Goal: Transaction & Acquisition: Purchase product/service

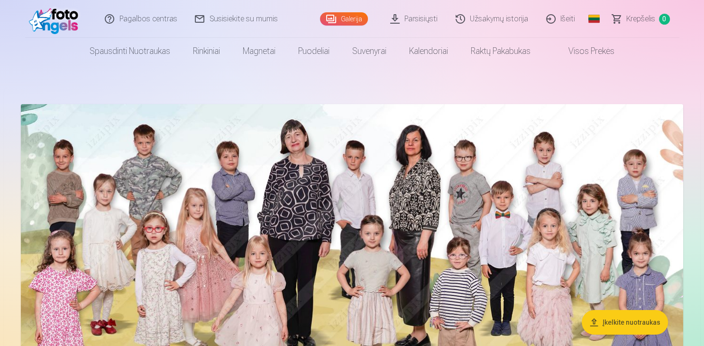
click at [413, 21] on link "Parsisiųsti" at bounding box center [413, 19] width 65 height 38
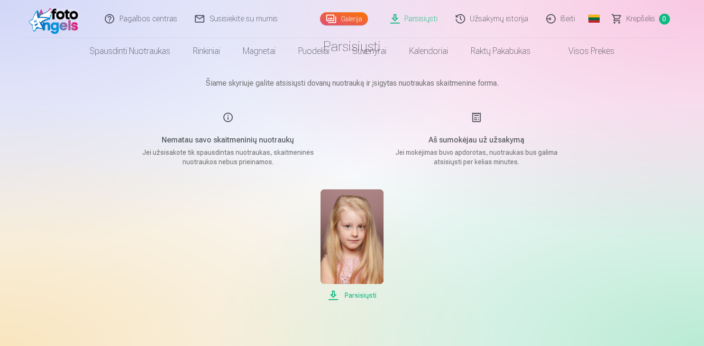
scroll to position [100, 0]
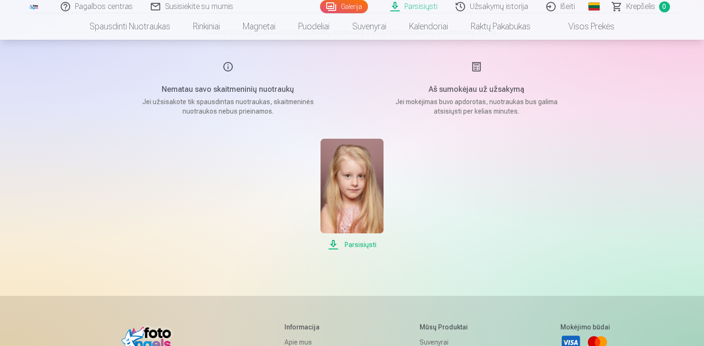
click at [359, 245] on span "Parsisiųsti" at bounding box center [351, 244] width 63 height 11
click at [363, 10] on link "Galerija" at bounding box center [344, 6] width 48 height 13
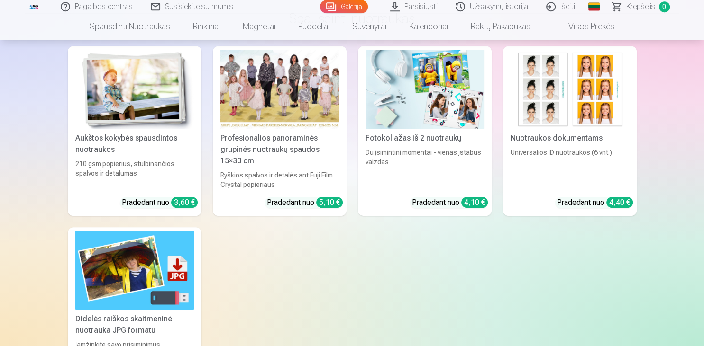
scroll to position [4103, 0]
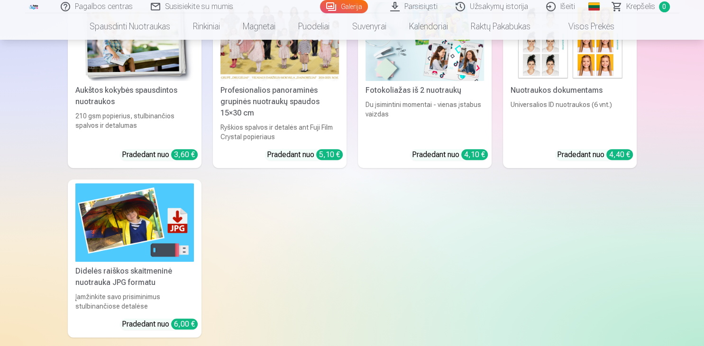
click at [147, 224] on img at bounding box center [134, 222] width 118 height 79
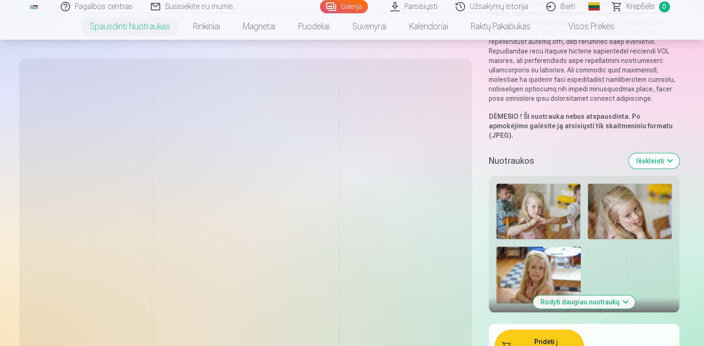
scroll to position [250, 0]
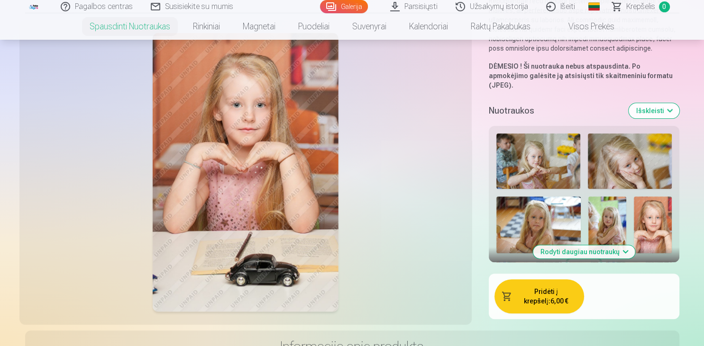
click at [540, 152] on img at bounding box center [538, 162] width 84 height 56
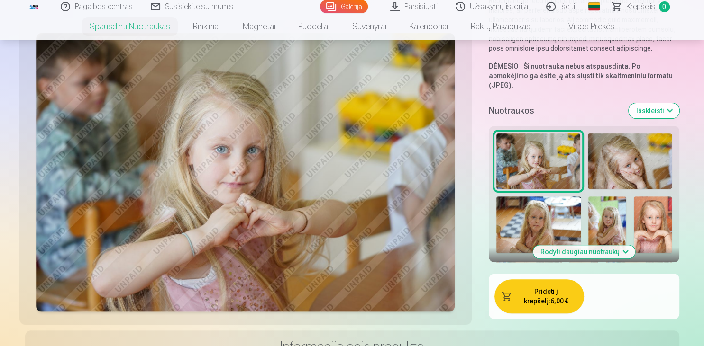
click at [625, 158] on img at bounding box center [630, 162] width 84 height 56
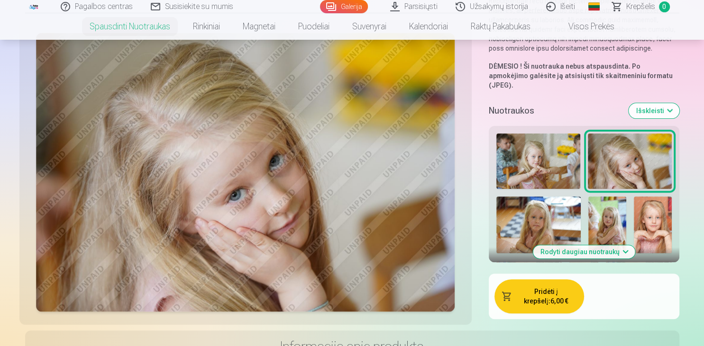
click at [544, 217] on img at bounding box center [538, 225] width 85 height 56
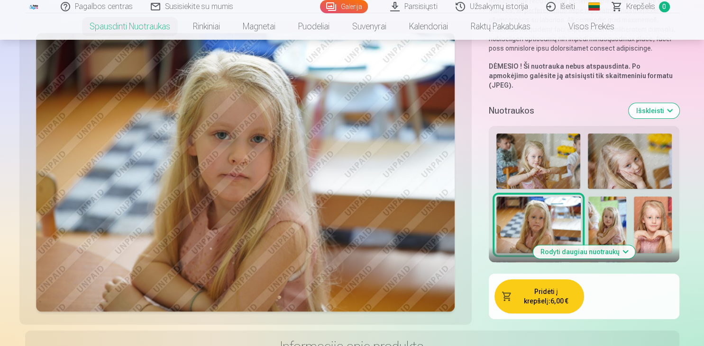
click at [609, 220] on img at bounding box center [607, 225] width 38 height 56
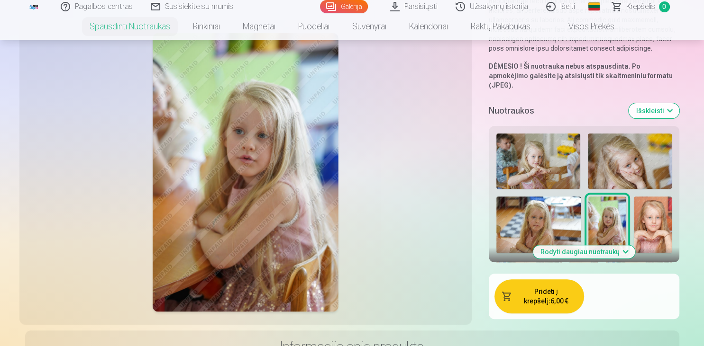
click at [656, 219] on img at bounding box center [652, 225] width 38 height 56
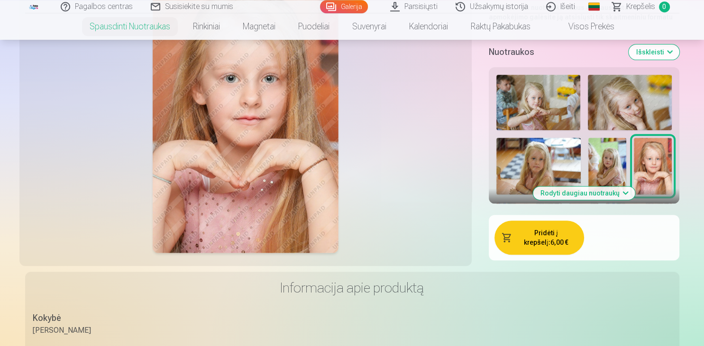
scroll to position [200, 0]
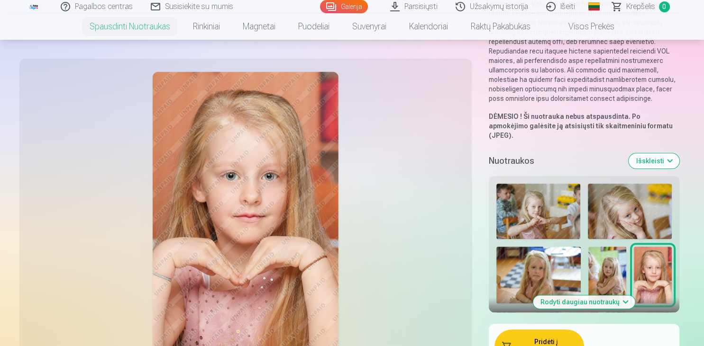
click at [623, 296] on button "Rodyti daugiau nuotraukų" at bounding box center [584, 302] width 102 height 13
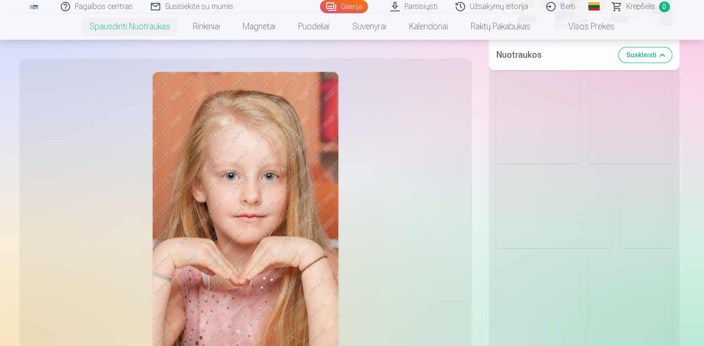
scroll to position [851, 0]
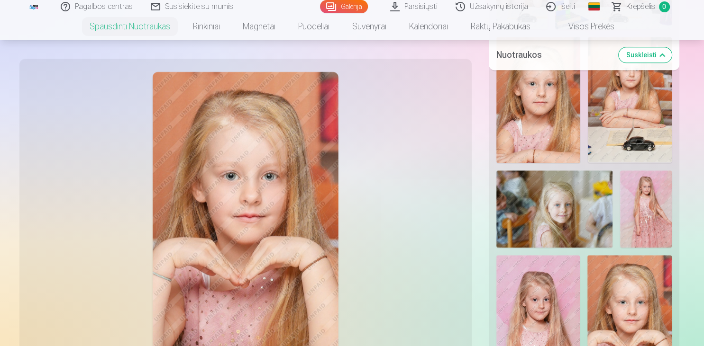
click at [574, 210] on img at bounding box center [554, 209] width 116 height 77
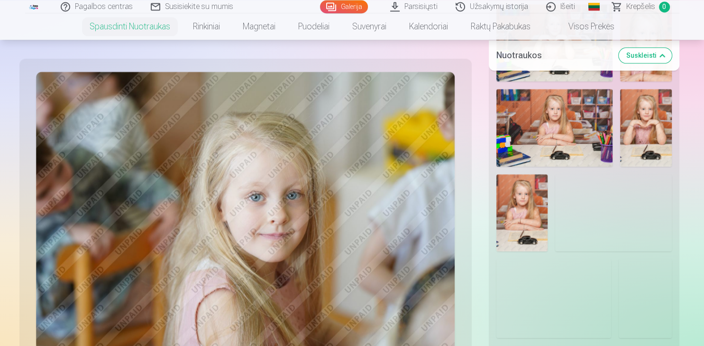
scroll to position [1251, 0]
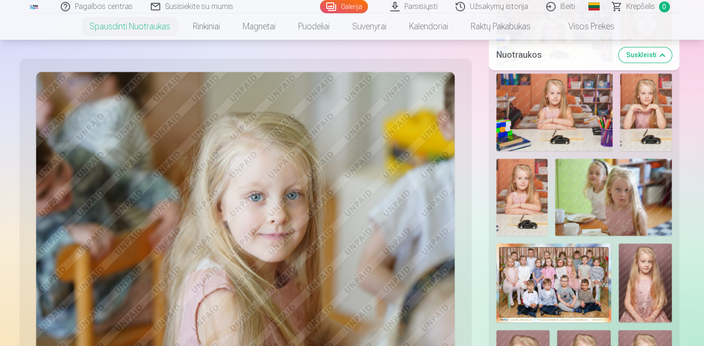
click at [549, 262] on img at bounding box center [553, 283] width 115 height 79
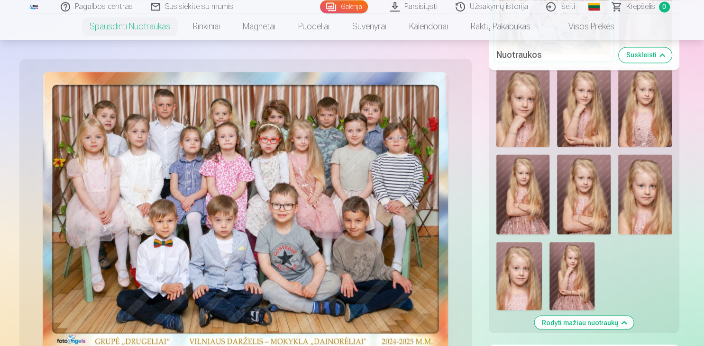
scroll to position [1551, 0]
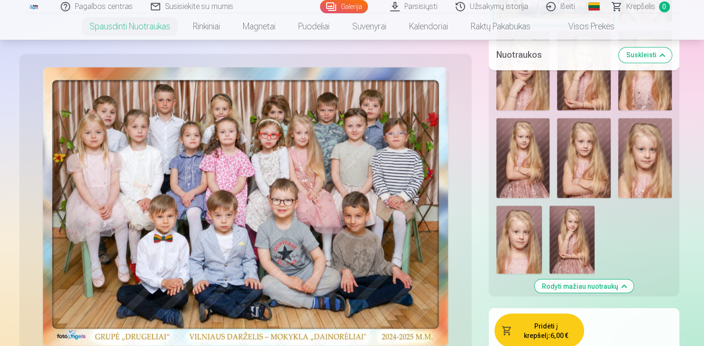
click at [568, 232] on img at bounding box center [571, 240] width 45 height 68
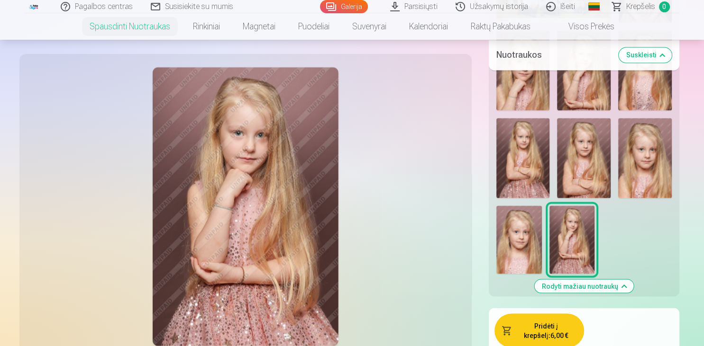
click at [528, 226] on img at bounding box center [518, 240] width 45 height 68
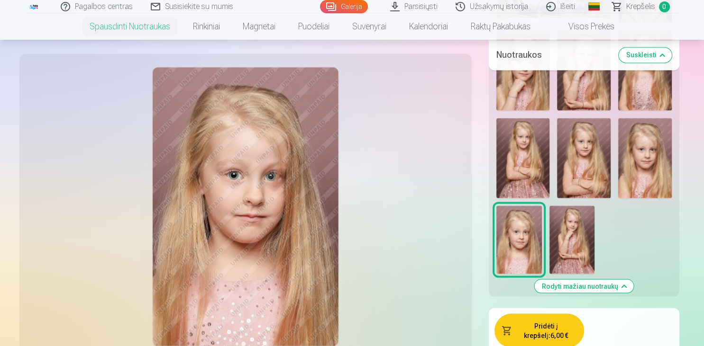
click at [579, 230] on img at bounding box center [571, 240] width 45 height 68
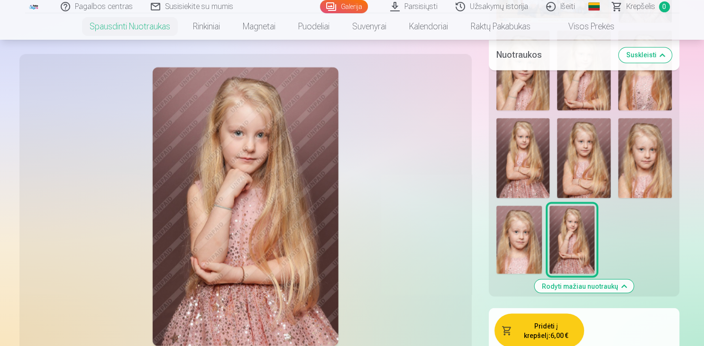
click at [532, 153] on img at bounding box center [523, 158] width 54 height 80
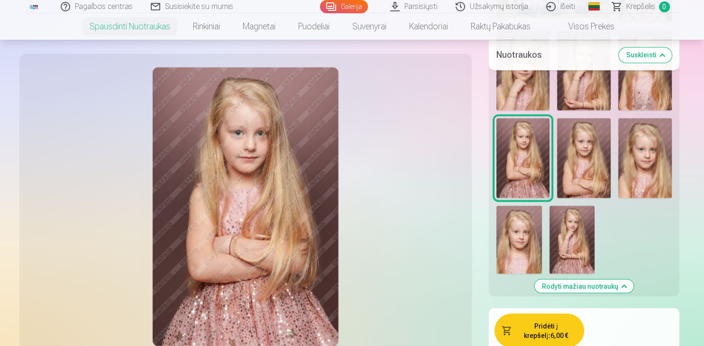
click at [588, 158] on img at bounding box center [584, 158] width 54 height 80
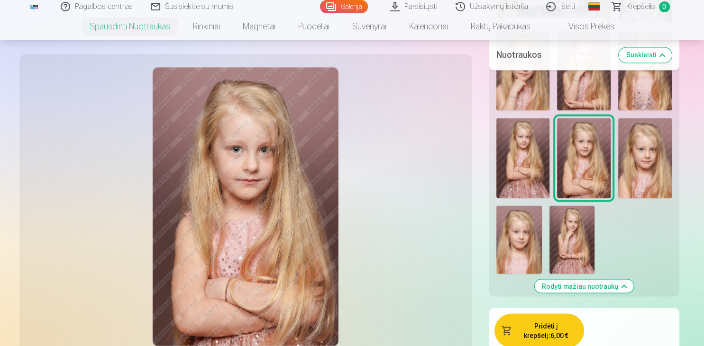
click at [634, 158] on img at bounding box center [645, 158] width 54 height 80
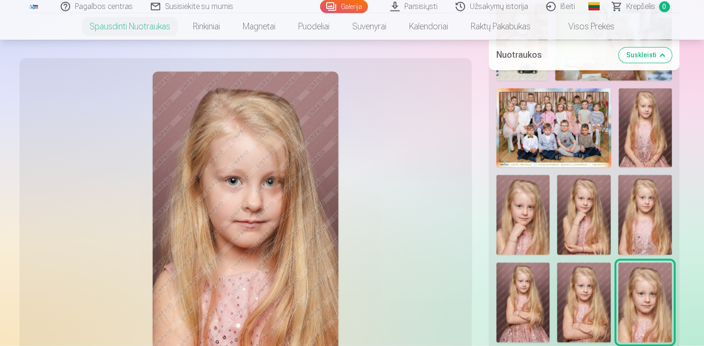
scroll to position [1401, 0]
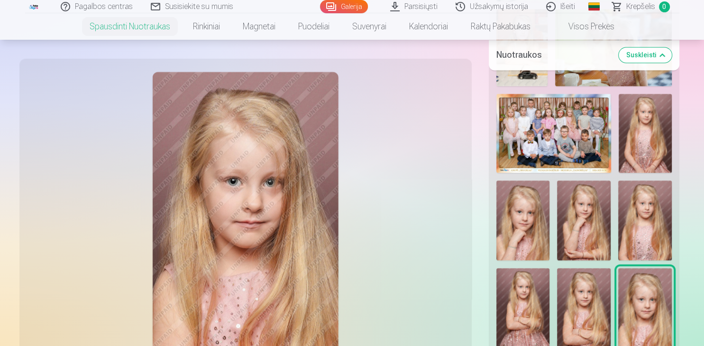
click at [645, 228] on img at bounding box center [645, 221] width 54 height 80
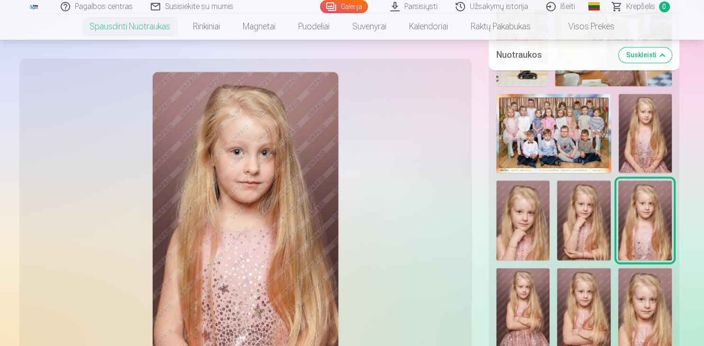
click at [594, 217] on img at bounding box center [584, 221] width 54 height 80
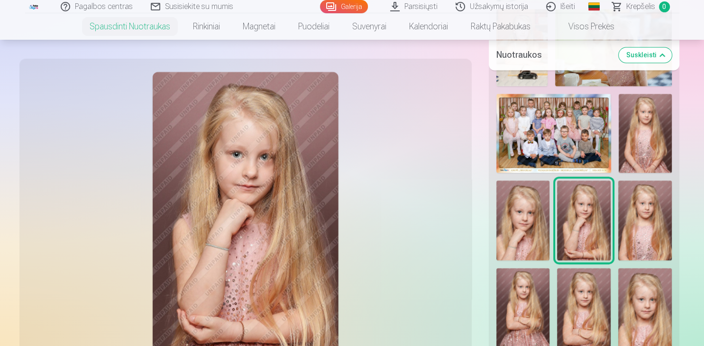
click at [518, 217] on img at bounding box center [523, 221] width 54 height 80
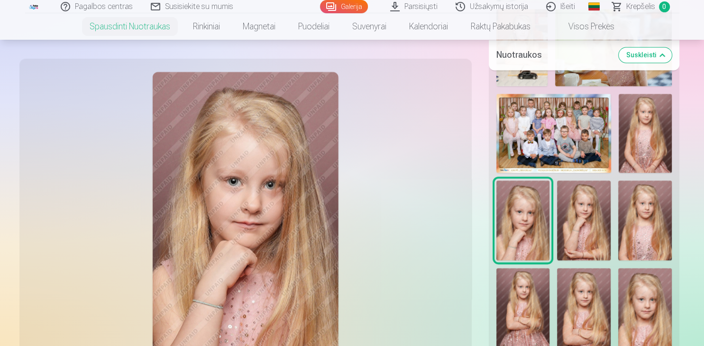
click at [654, 132] on img at bounding box center [644, 133] width 53 height 79
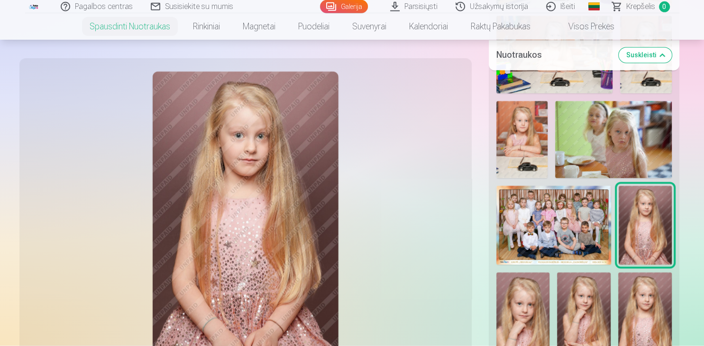
scroll to position [1301, 0]
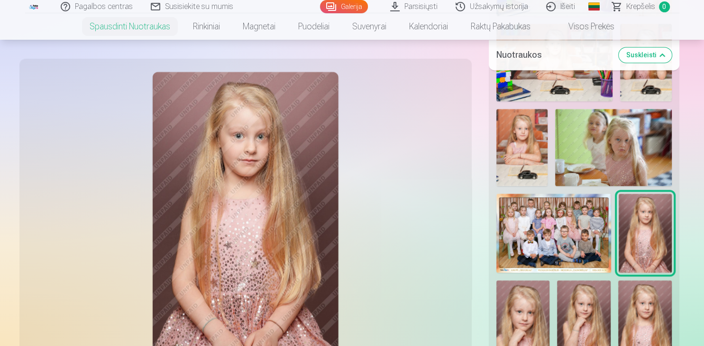
click at [514, 143] on img at bounding box center [522, 147] width 52 height 77
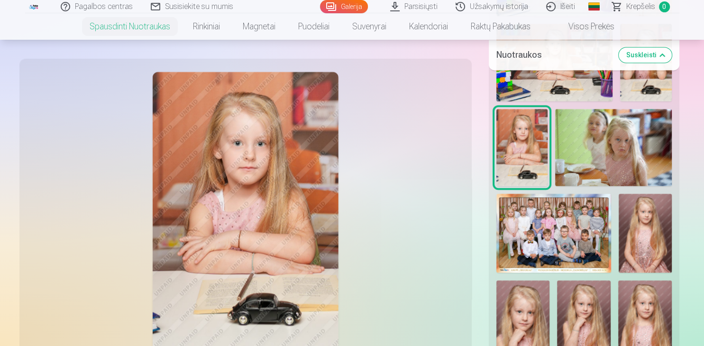
click at [562, 216] on img at bounding box center [553, 233] width 115 height 79
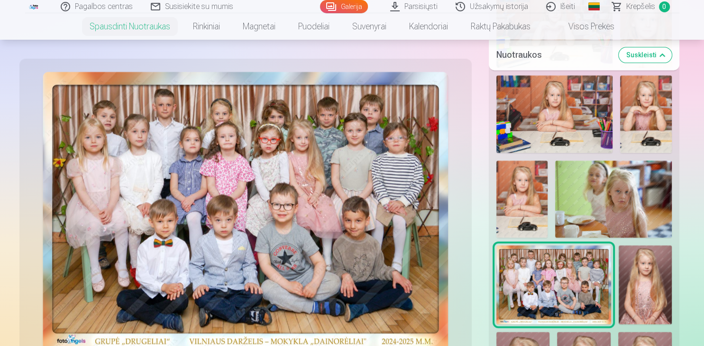
scroll to position [1201, 0]
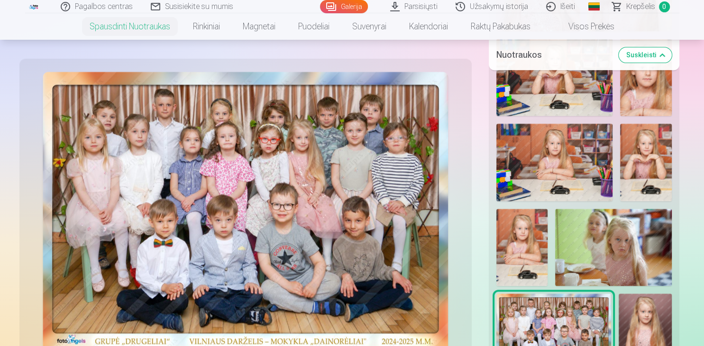
click at [559, 157] on img at bounding box center [554, 162] width 116 height 77
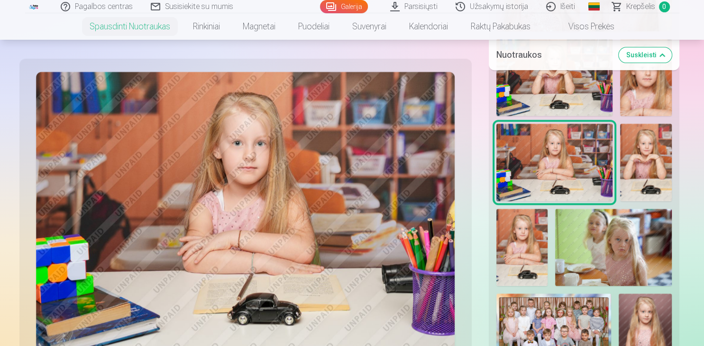
click at [642, 155] on img at bounding box center [646, 162] width 52 height 77
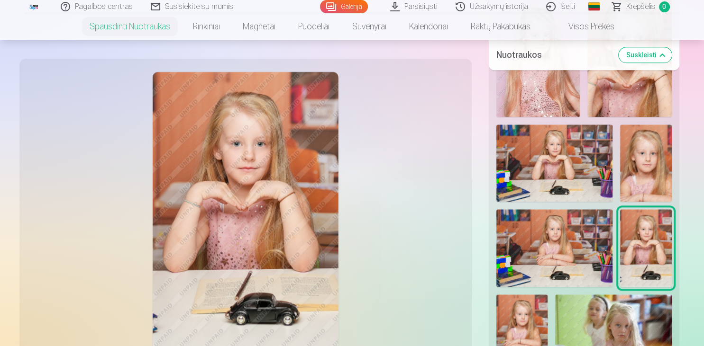
scroll to position [1101, 0]
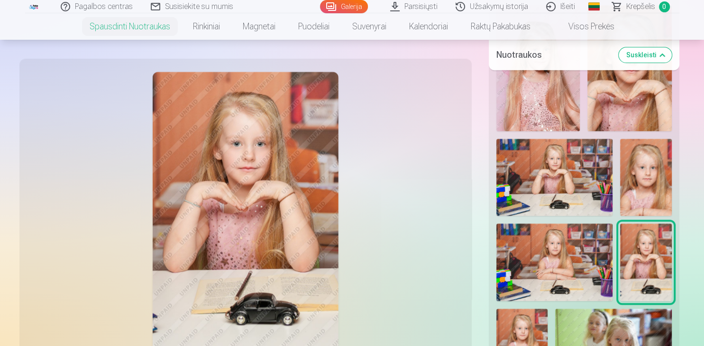
click at [647, 188] on img at bounding box center [646, 177] width 52 height 77
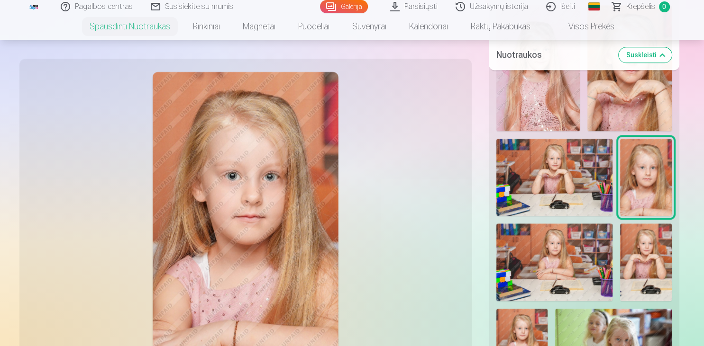
click at [580, 183] on img at bounding box center [554, 177] width 116 height 77
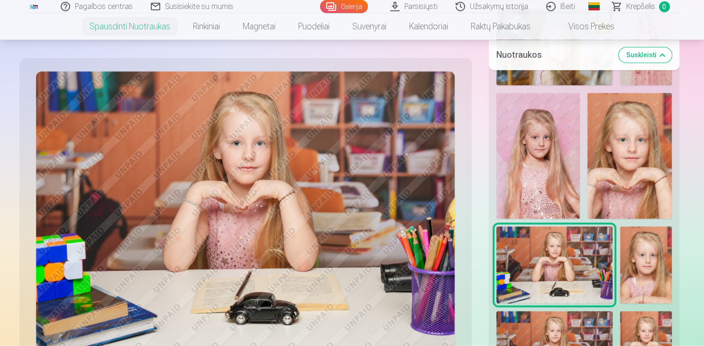
scroll to position [1001, 0]
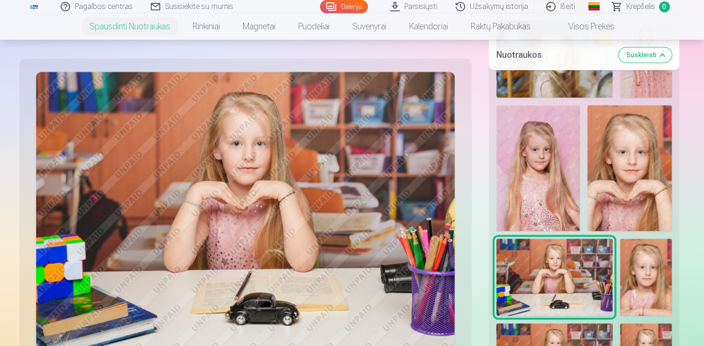
click at [624, 195] on img at bounding box center [629, 168] width 84 height 126
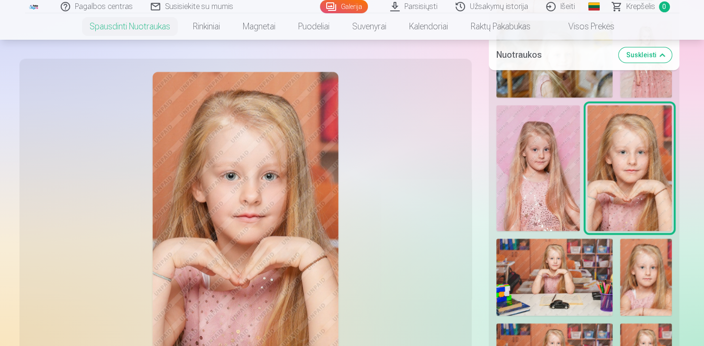
click at [559, 186] on img at bounding box center [538, 168] width 84 height 126
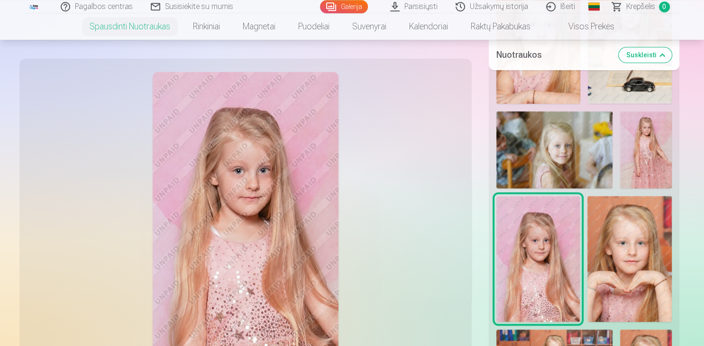
scroll to position [900, 0]
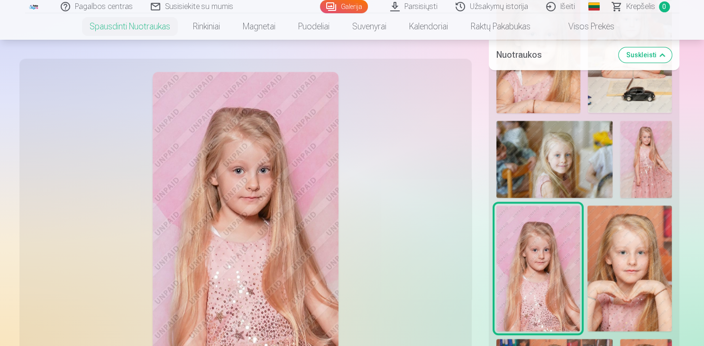
click at [657, 166] on img at bounding box center [646, 159] width 52 height 77
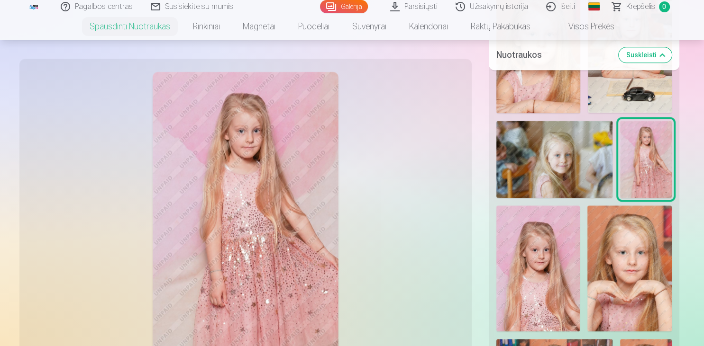
click at [560, 169] on img at bounding box center [554, 159] width 116 height 77
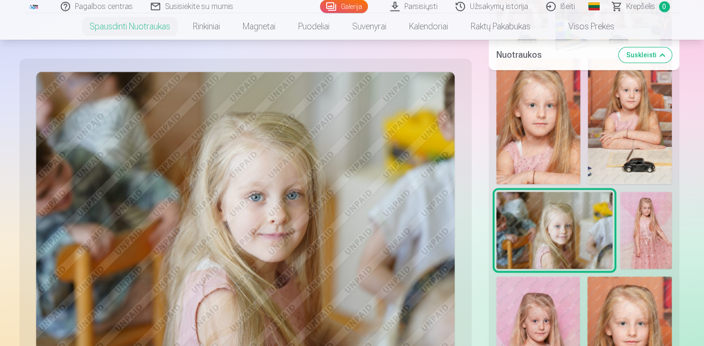
scroll to position [800, 0]
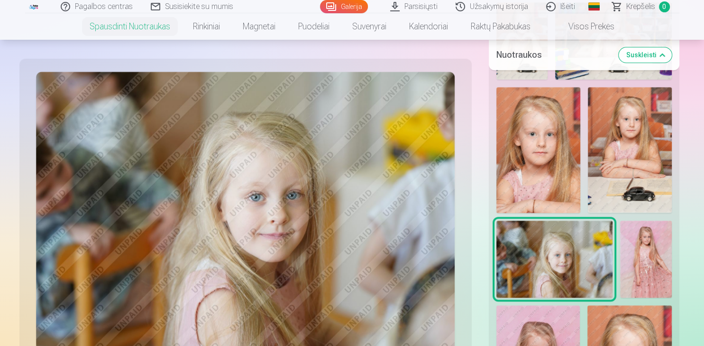
click at [598, 170] on img at bounding box center [630, 150] width 84 height 126
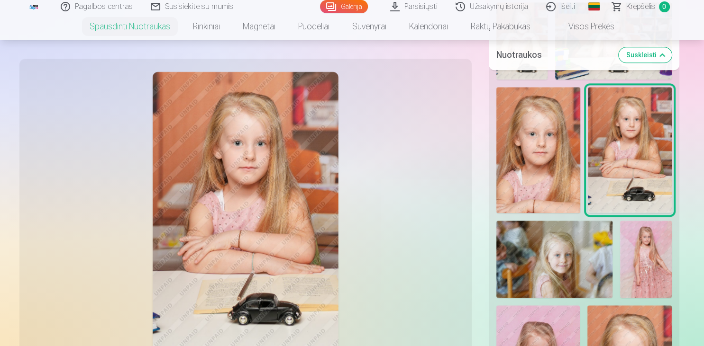
click at [543, 168] on img at bounding box center [538, 150] width 84 height 126
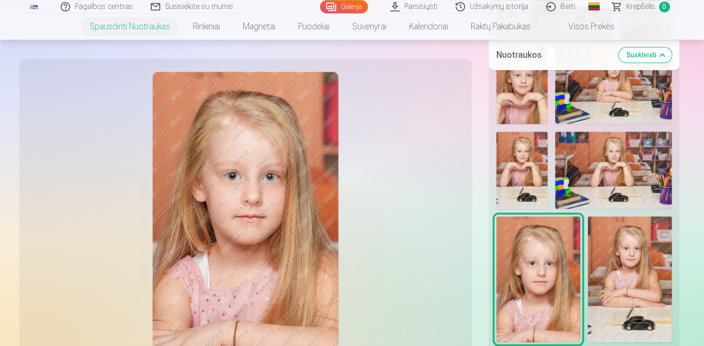
scroll to position [650, 0]
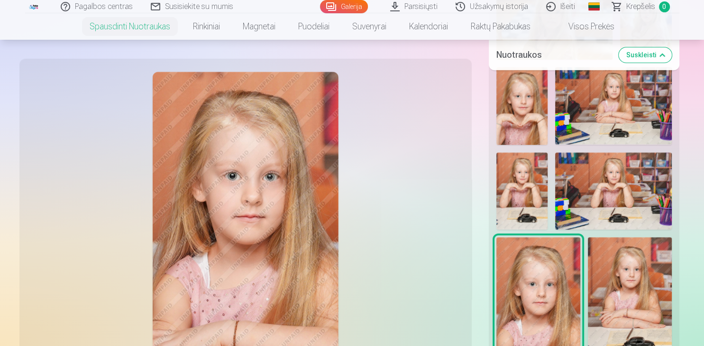
click at [615, 196] on img at bounding box center [613, 191] width 116 height 77
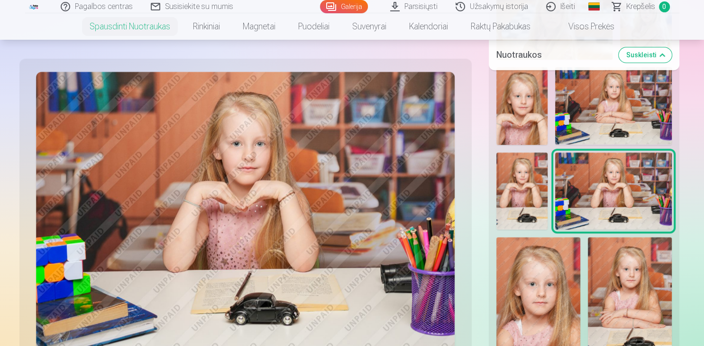
click at [516, 177] on img at bounding box center [522, 191] width 52 height 77
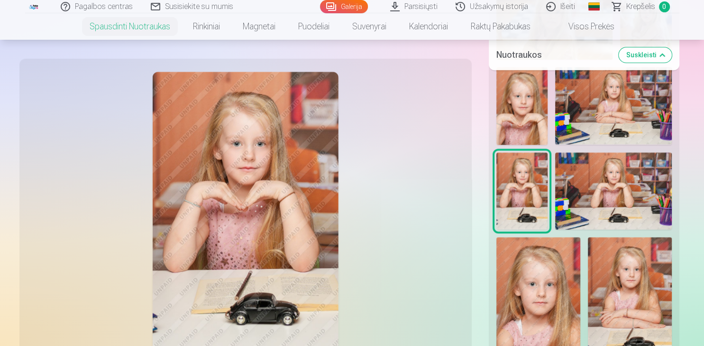
click at [558, 67] on div "Nuotraukos Suskleisti" at bounding box center [584, 55] width 190 height 30
click at [615, 100] on img at bounding box center [613, 105] width 116 height 77
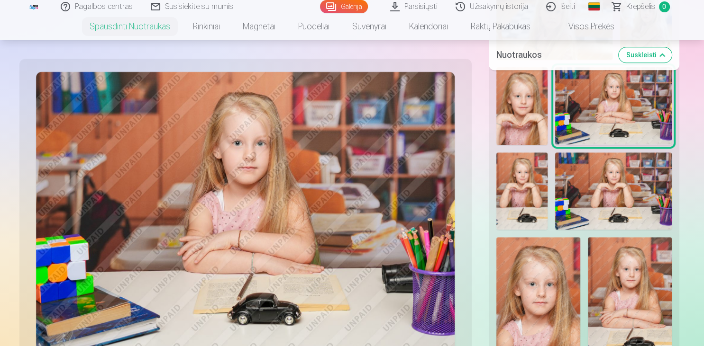
click at [521, 109] on img at bounding box center [522, 105] width 52 height 77
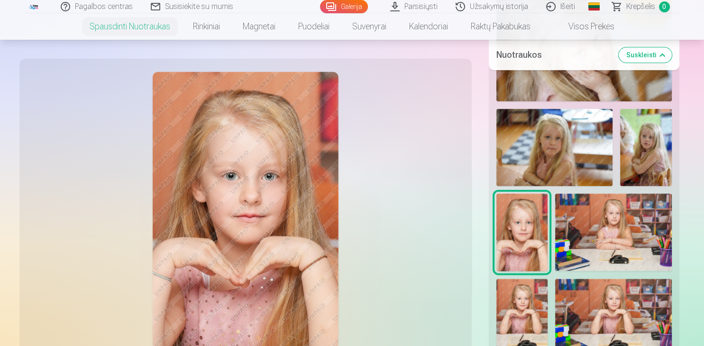
scroll to position [500, 0]
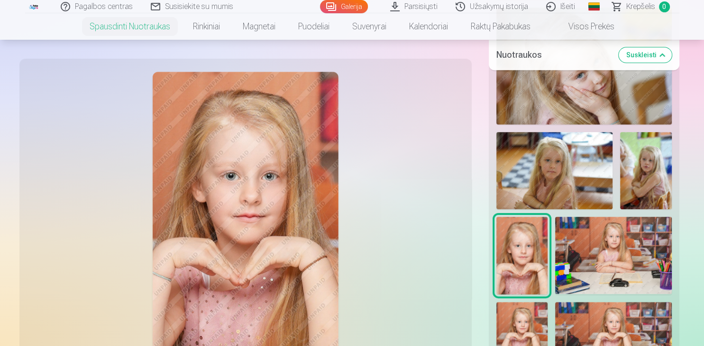
click at [649, 178] on img at bounding box center [646, 170] width 52 height 77
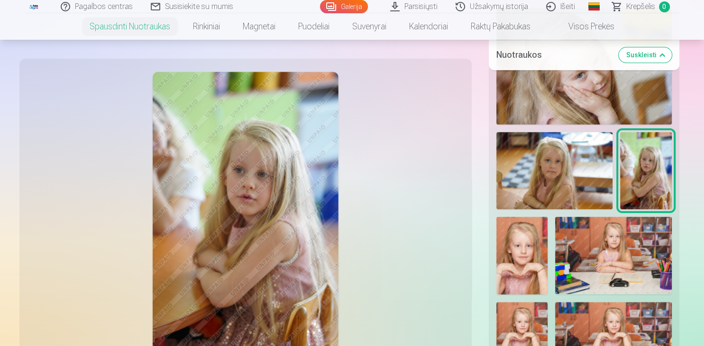
click at [581, 163] on img at bounding box center [554, 170] width 116 height 77
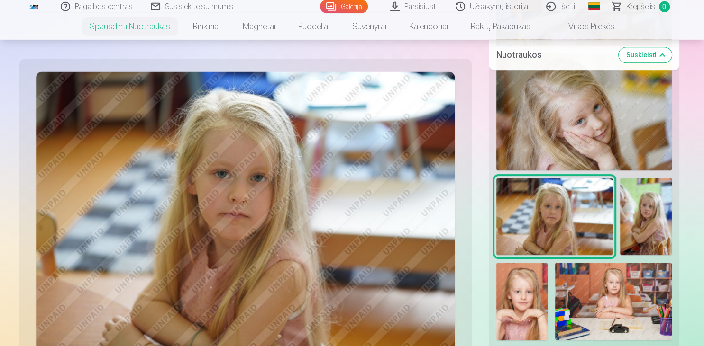
scroll to position [400, 0]
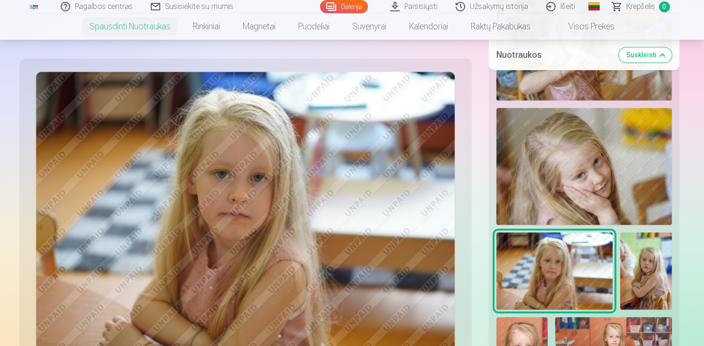
click at [603, 183] on img at bounding box center [583, 166] width 175 height 117
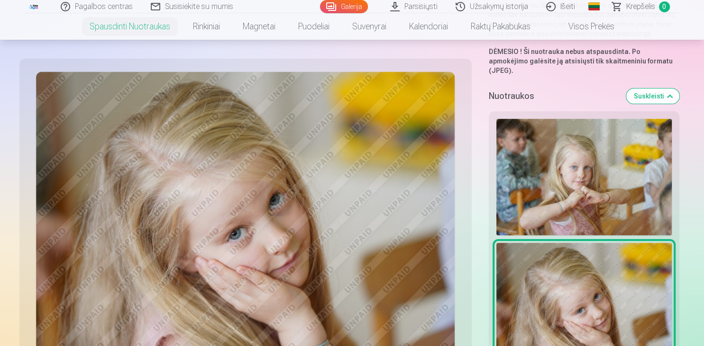
scroll to position [250, 0]
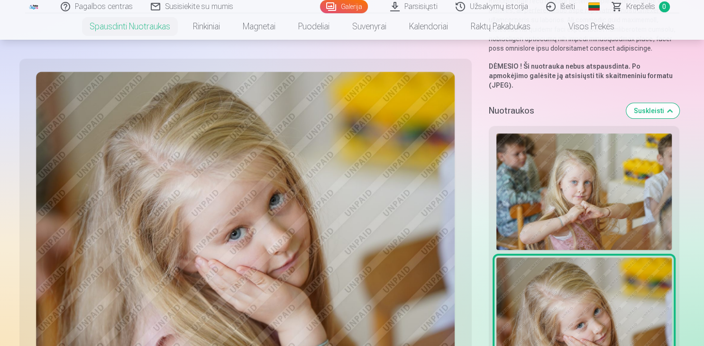
click at [621, 199] on img at bounding box center [583, 192] width 175 height 117
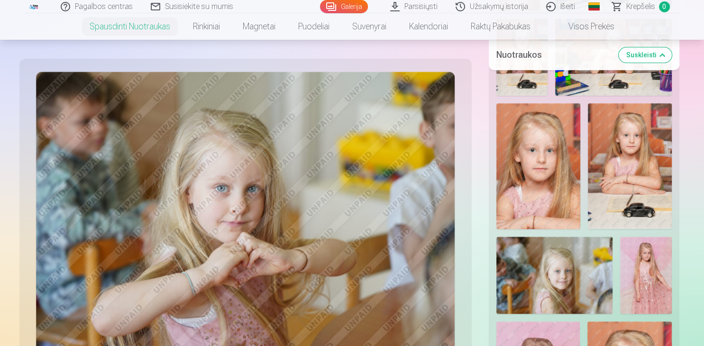
scroll to position [900, 0]
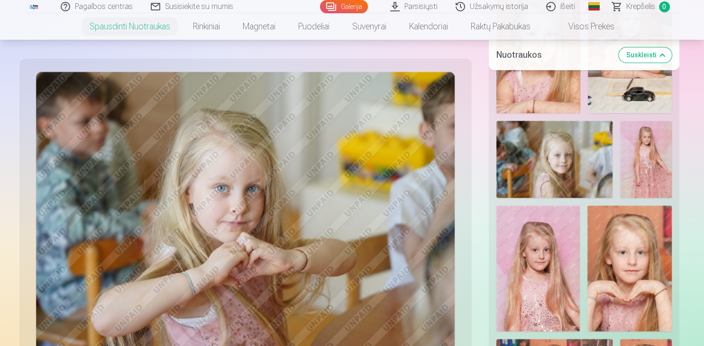
click at [543, 132] on img at bounding box center [554, 159] width 116 height 77
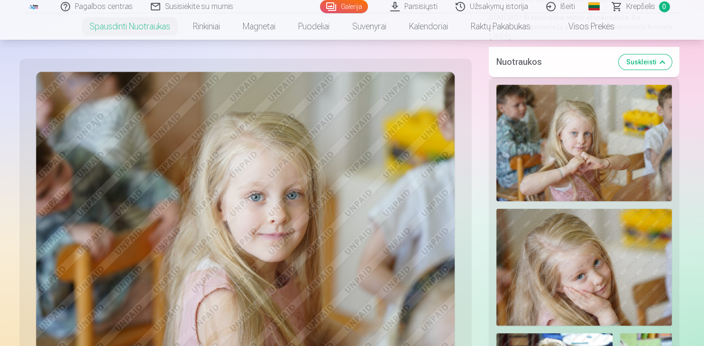
scroll to position [300, 0]
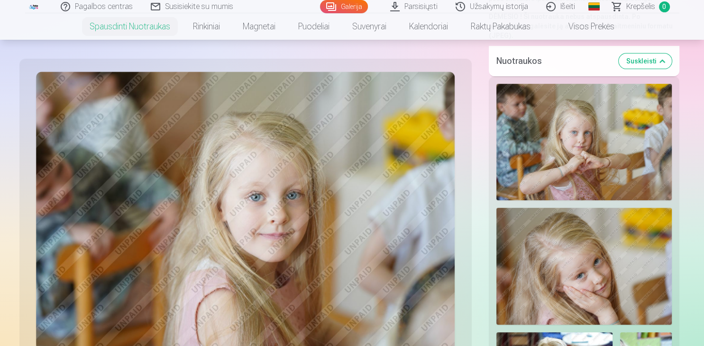
click at [579, 124] on img at bounding box center [583, 142] width 175 height 117
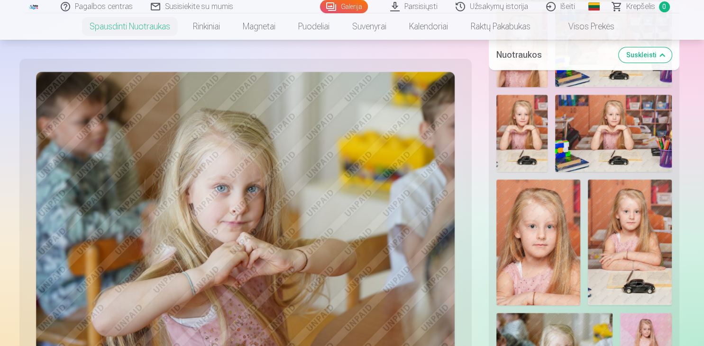
scroll to position [735, 0]
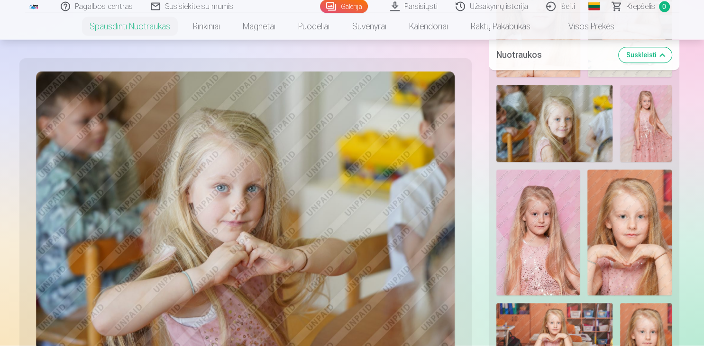
click at [362, 197] on img at bounding box center [245, 211] width 419 height 279
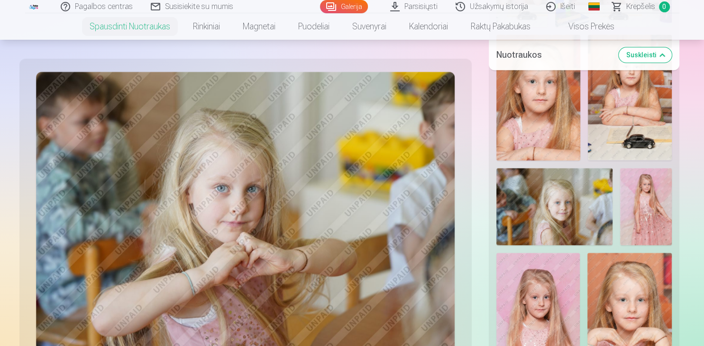
scroll to position [836, 0]
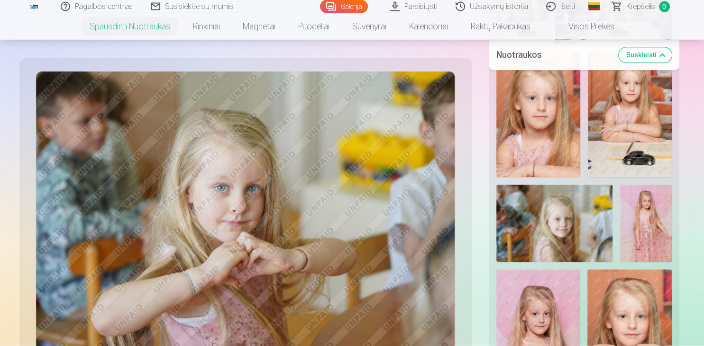
click at [576, 220] on img at bounding box center [554, 223] width 116 height 77
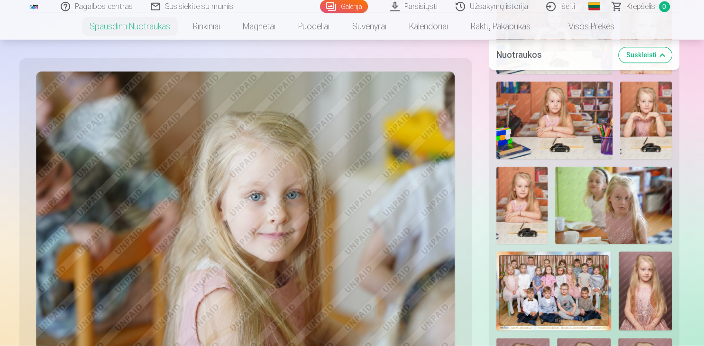
scroll to position [1286, 0]
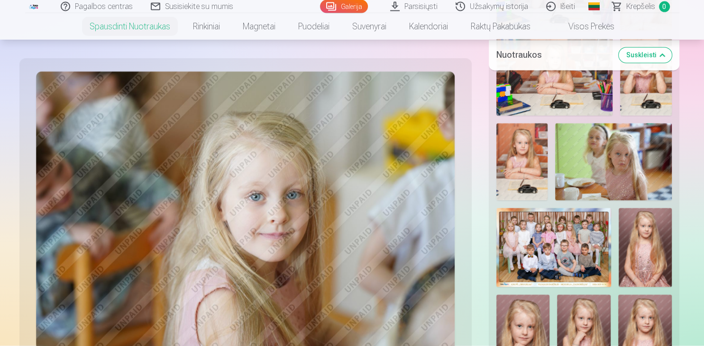
click at [562, 254] on img at bounding box center [553, 247] width 115 height 79
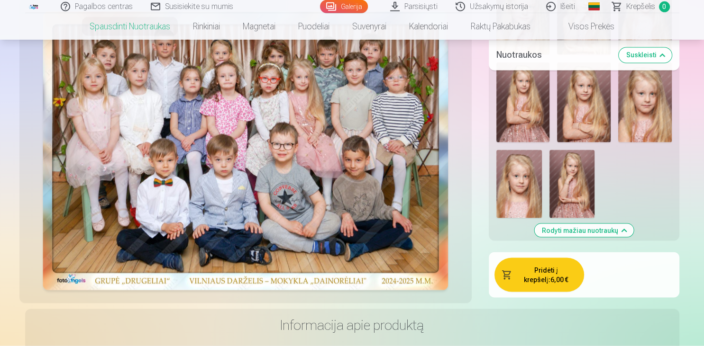
scroll to position [1586, 0]
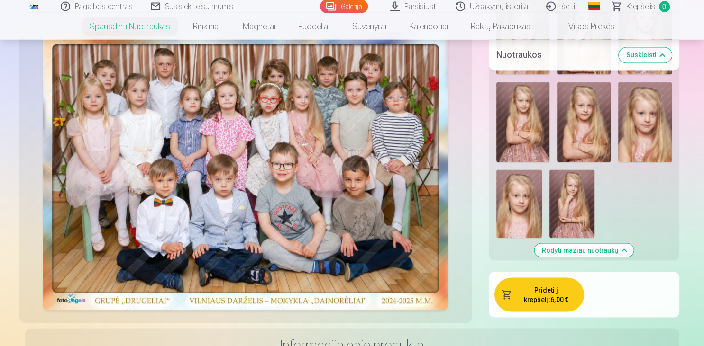
click at [302, 207] on img at bounding box center [245, 171] width 405 height 279
click at [532, 287] on button "Pridėti į krepšelį : 6,00 €" at bounding box center [539, 295] width 90 height 34
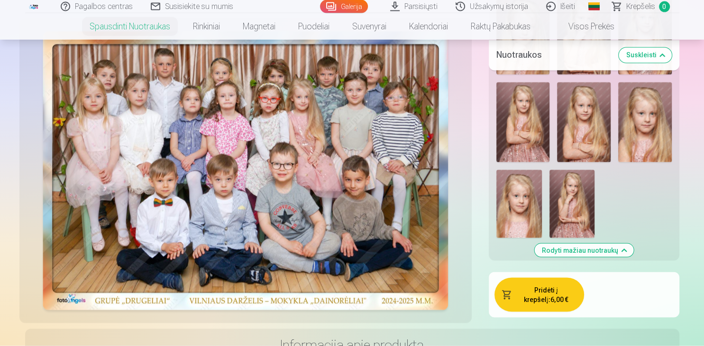
click at [622, 244] on button "Rodyti mažiau nuotraukų" at bounding box center [583, 250] width 99 height 13
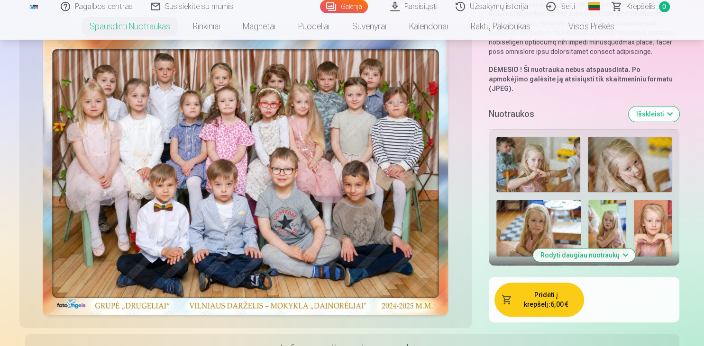
scroll to position [246, 0]
click at [543, 151] on img at bounding box center [538, 165] width 84 height 56
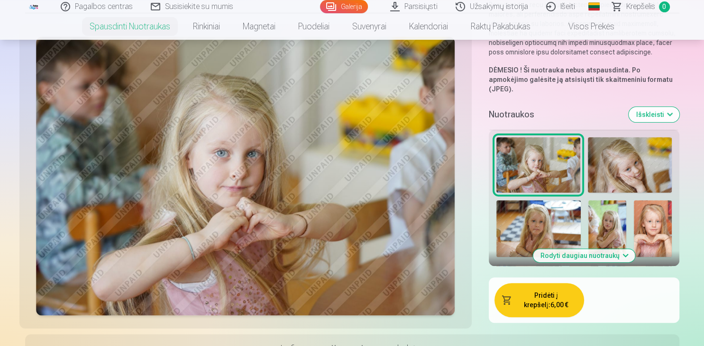
click at [623, 249] on button "Rodyti daugiau nuotraukų" at bounding box center [584, 255] width 102 height 13
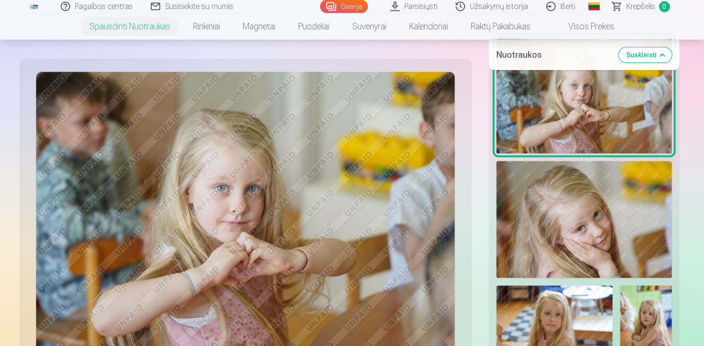
scroll to position [396, 0]
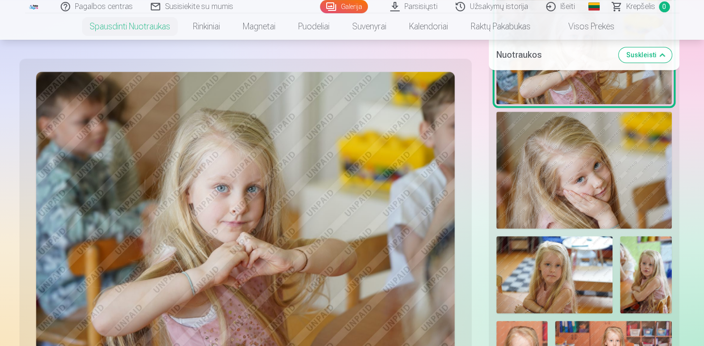
click at [549, 264] on img at bounding box center [554, 274] width 116 height 77
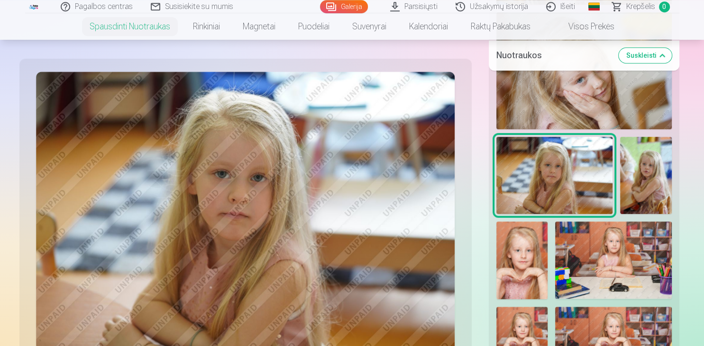
scroll to position [497, 0]
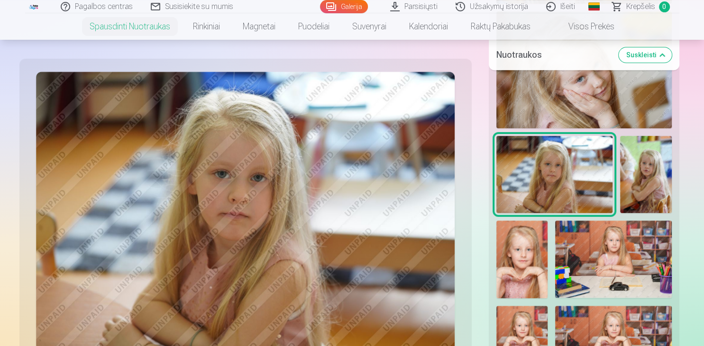
click at [640, 184] on img at bounding box center [646, 174] width 52 height 77
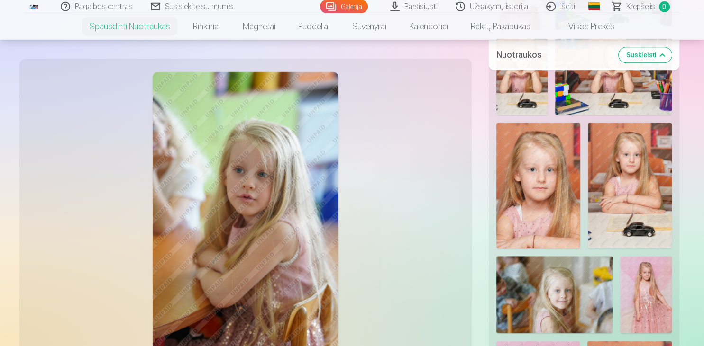
scroll to position [796, 0]
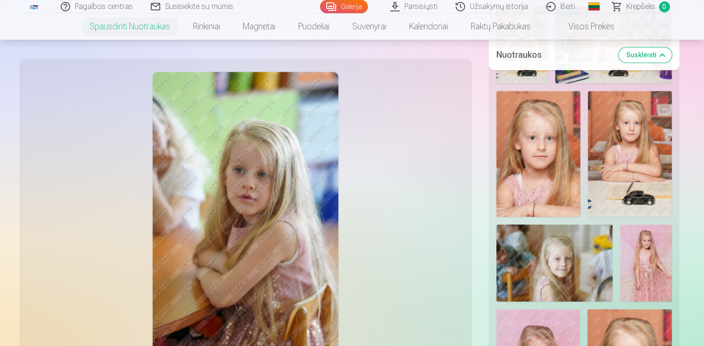
click at [552, 260] on img at bounding box center [554, 263] width 116 height 77
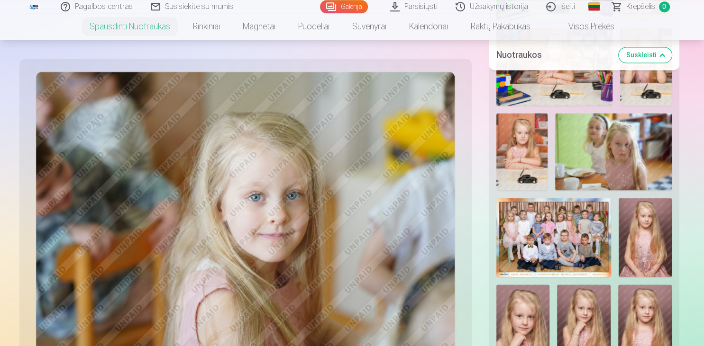
scroll to position [1297, 0]
click at [557, 231] on img at bounding box center [553, 237] width 115 height 79
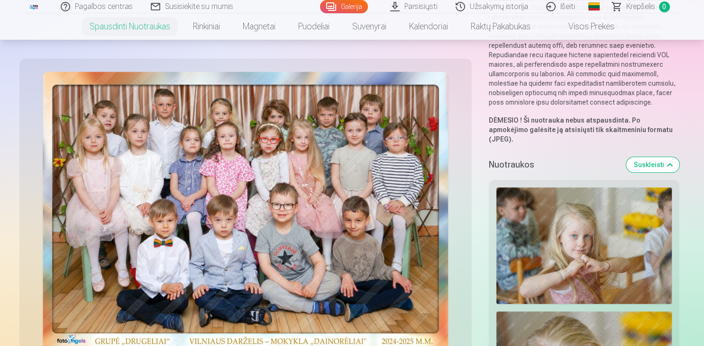
scroll to position [0, 0]
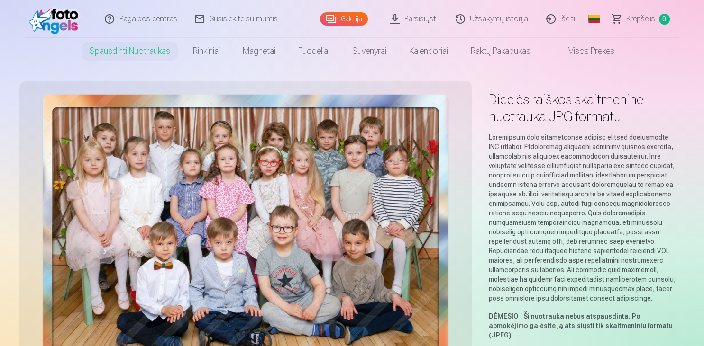
click at [346, 19] on link "Galerija" at bounding box center [344, 18] width 48 height 13
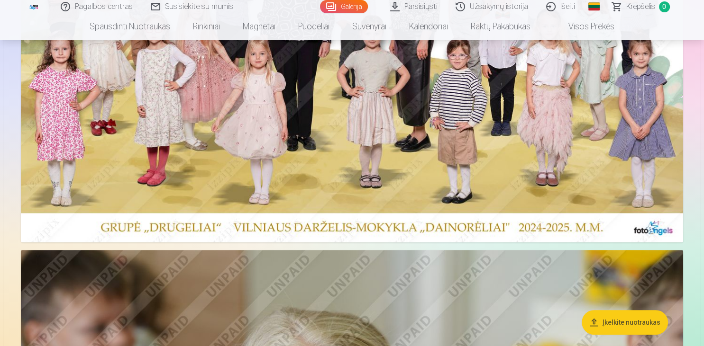
scroll to position [50, 0]
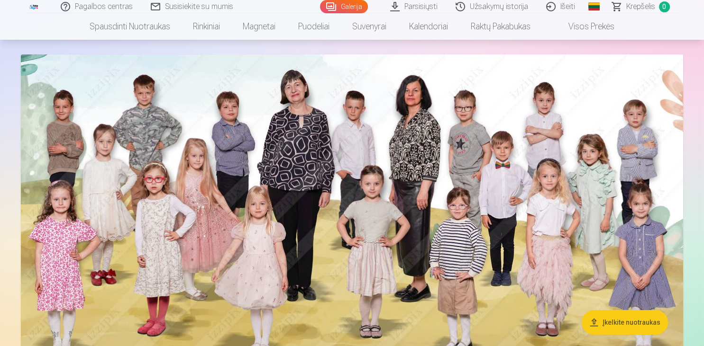
click at [504, 161] on img at bounding box center [352, 223] width 662 height 338
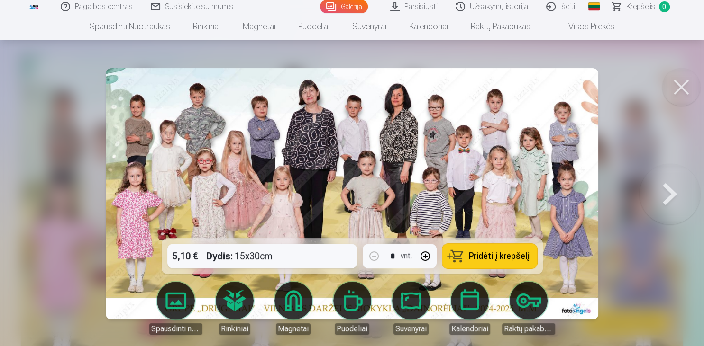
click at [670, 188] on button at bounding box center [669, 194] width 61 height 70
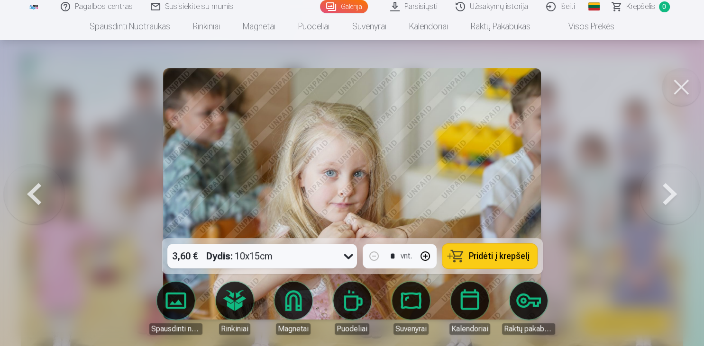
click at [670, 188] on button at bounding box center [669, 194] width 61 height 70
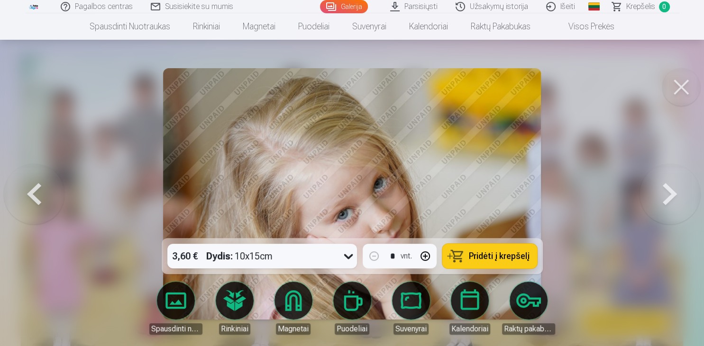
click at [670, 188] on button at bounding box center [669, 194] width 61 height 70
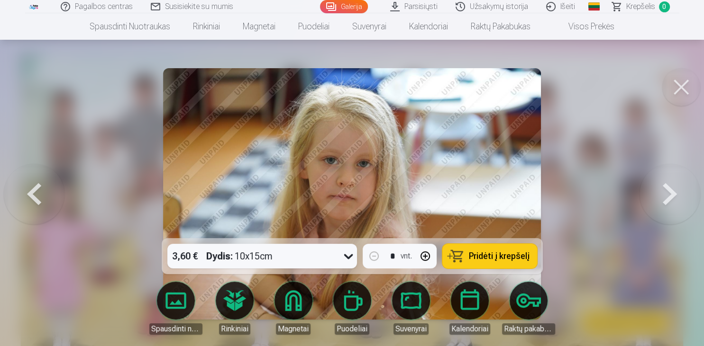
click at [670, 188] on button at bounding box center [669, 194] width 61 height 70
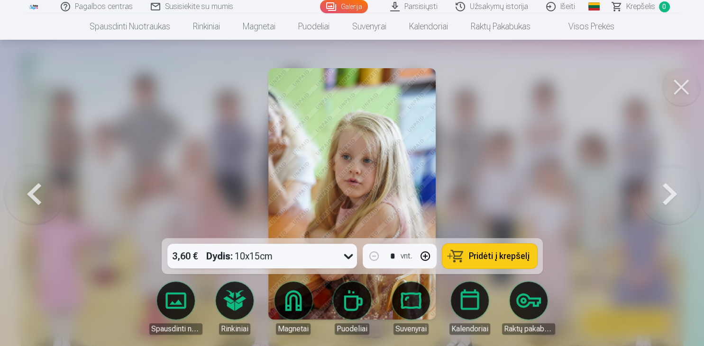
click at [670, 188] on button at bounding box center [669, 194] width 61 height 70
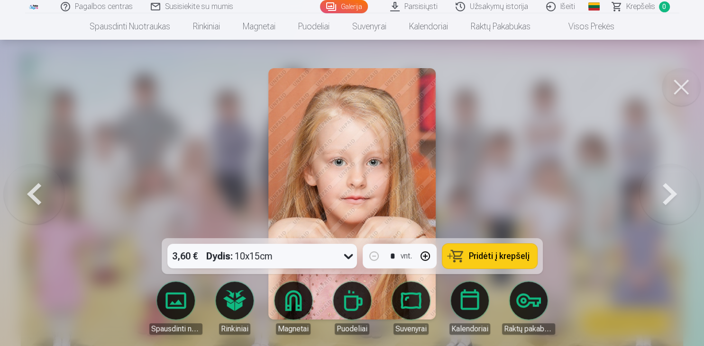
click at [670, 188] on button at bounding box center [669, 194] width 61 height 70
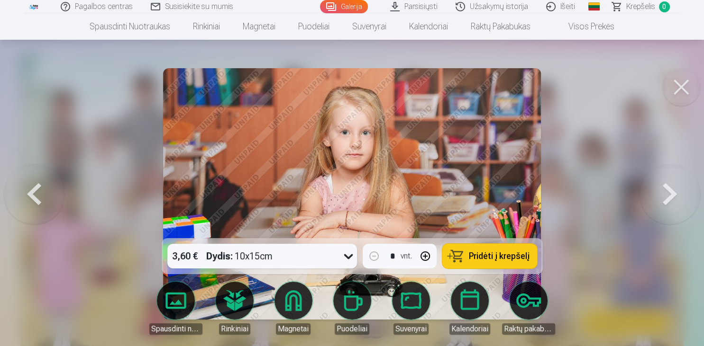
click at [670, 188] on button at bounding box center [669, 194] width 61 height 70
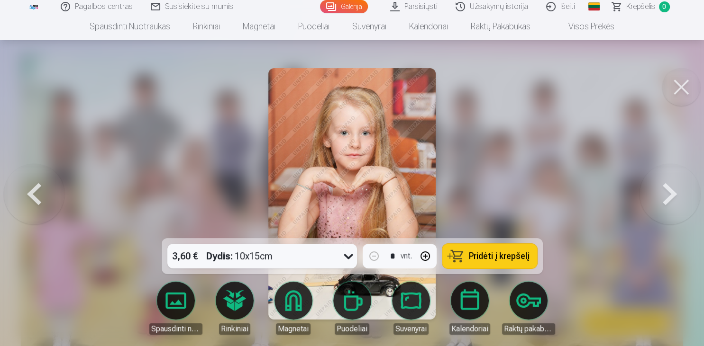
click at [670, 188] on button at bounding box center [669, 194] width 61 height 70
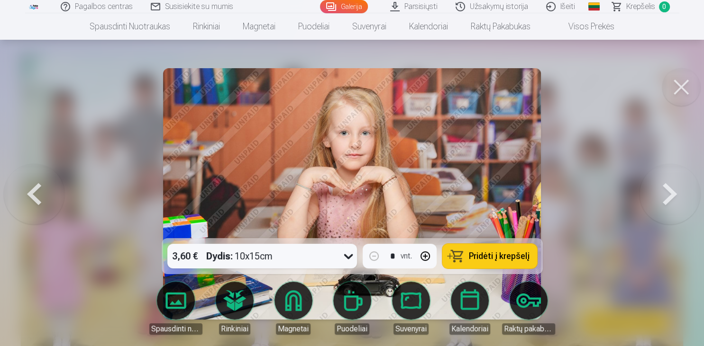
click at [670, 188] on button at bounding box center [669, 194] width 61 height 70
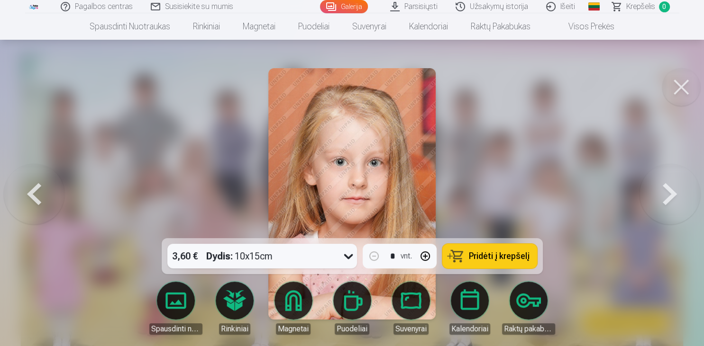
click at [670, 188] on button at bounding box center [669, 194] width 61 height 70
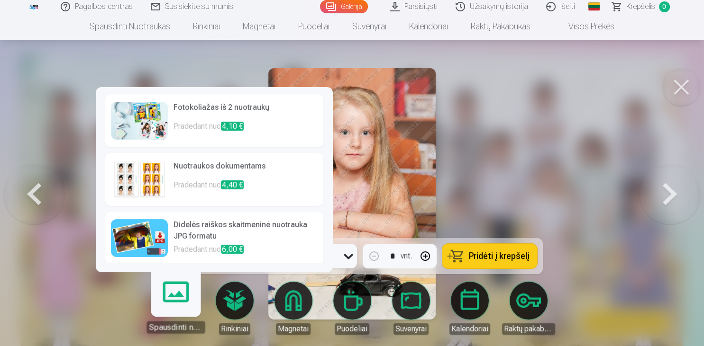
scroll to position [121, 0]
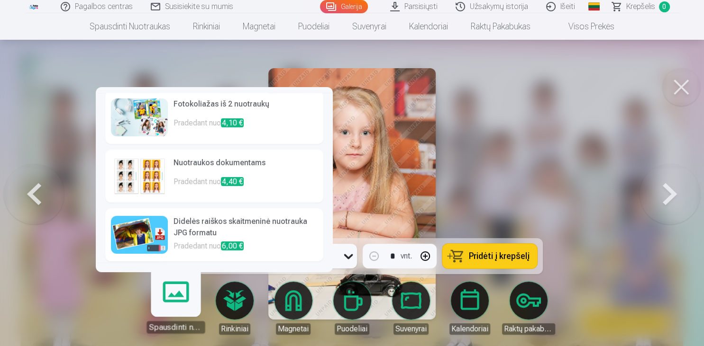
click at [253, 218] on h6 "Didelės raiškos skaitmeninė nuotrauka JPG formatu" at bounding box center [245, 228] width 144 height 25
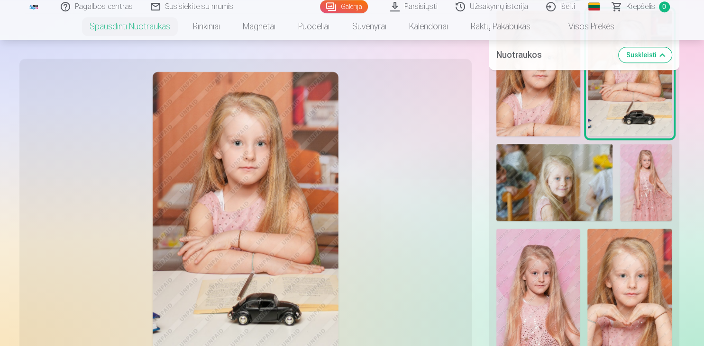
scroll to position [900, 0]
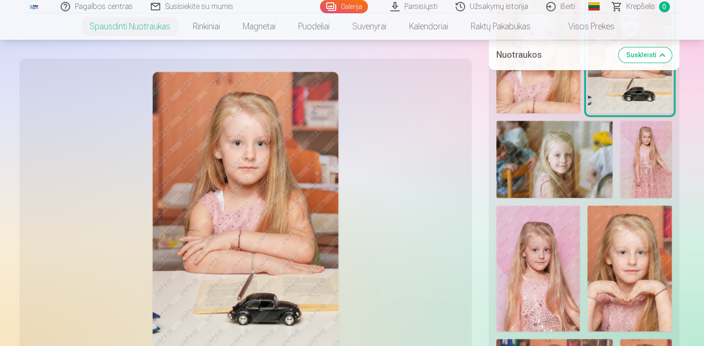
click at [562, 149] on img at bounding box center [554, 159] width 116 height 77
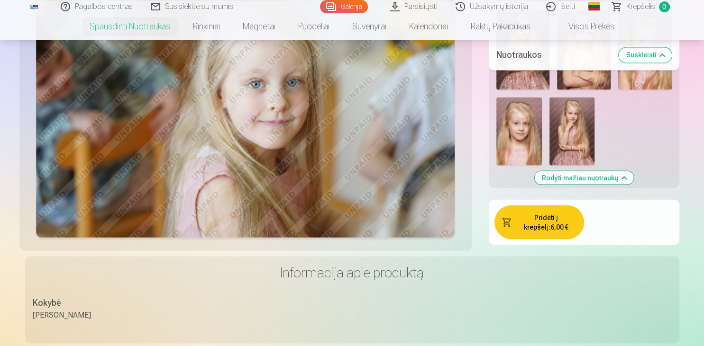
scroll to position [1701, 0]
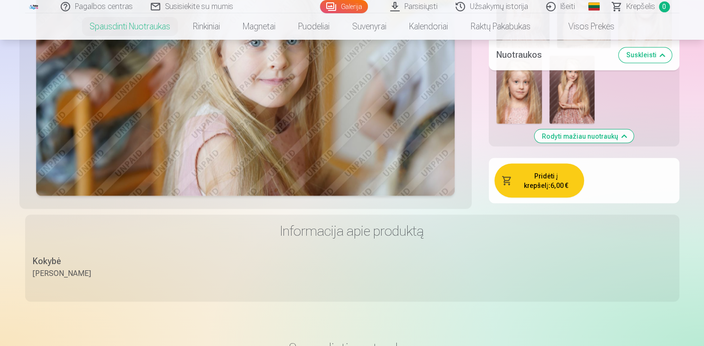
click at [552, 173] on button "Pridėti į krepšelį : 6,00 €" at bounding box center [539, 180] width 90 height 34
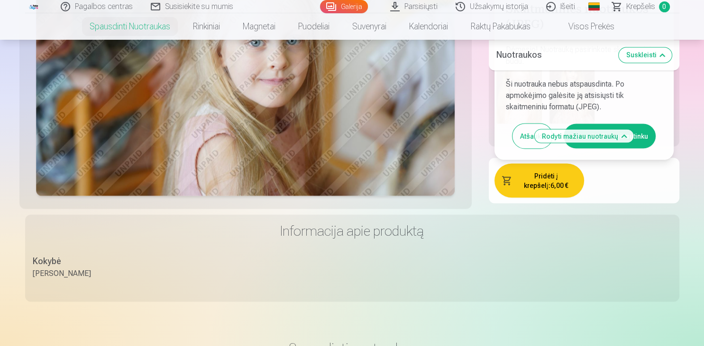
click at [642, 127] on button "Aš susipažinau ir sutinku" at bounding box center [609, 136] width 92 height 25
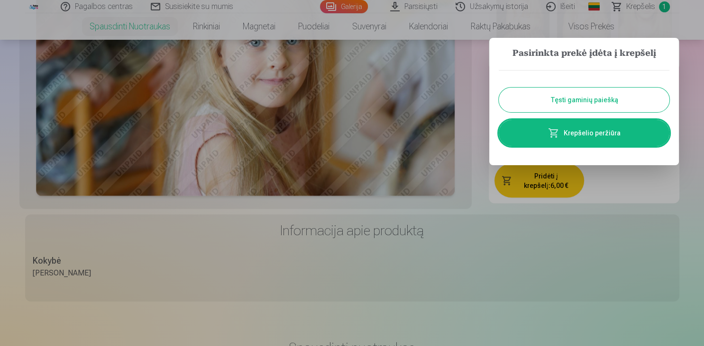
click at [609, 100] on button "Tęsti gaminių paiešką" at bounding box center [583, 100] width 171 height 25
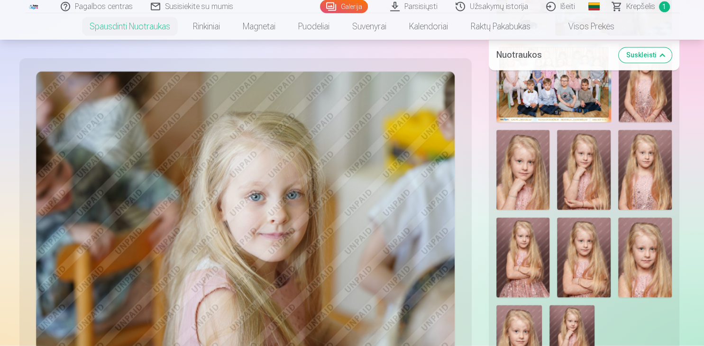
scroll to position [1401, 0]
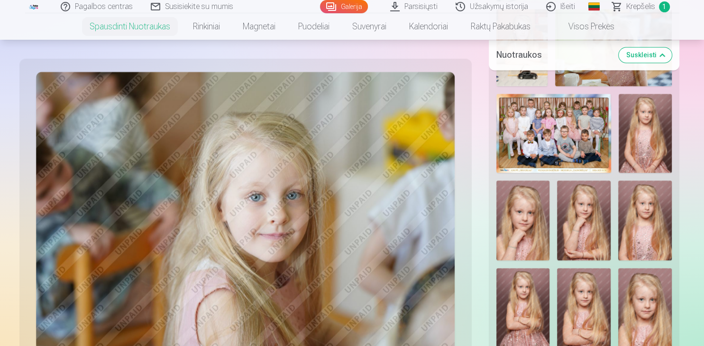
click at [577, 130] on img at bounding box center [553, 133] width 115 height 79
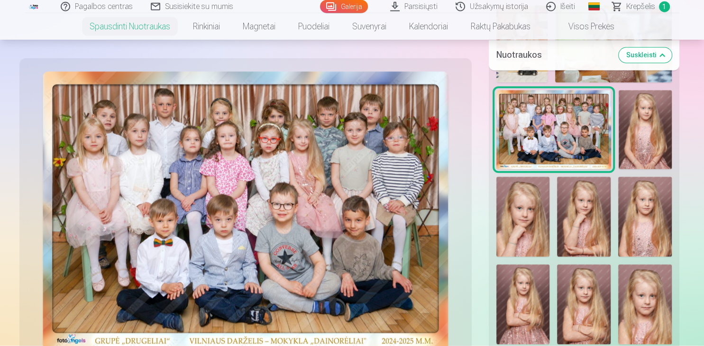
scroll to position [1351, 0]
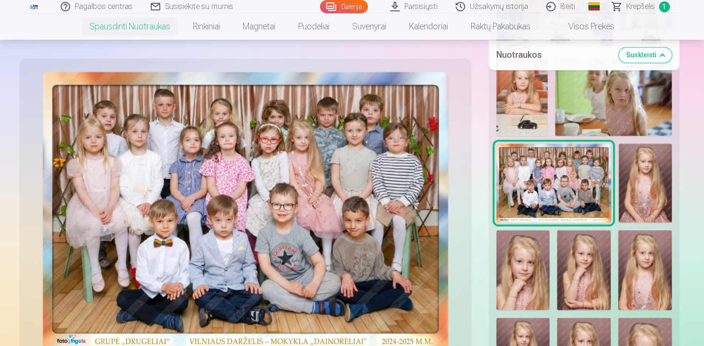
click at [548, 164] on img at bounding box center [553, 183] width 115 height 79
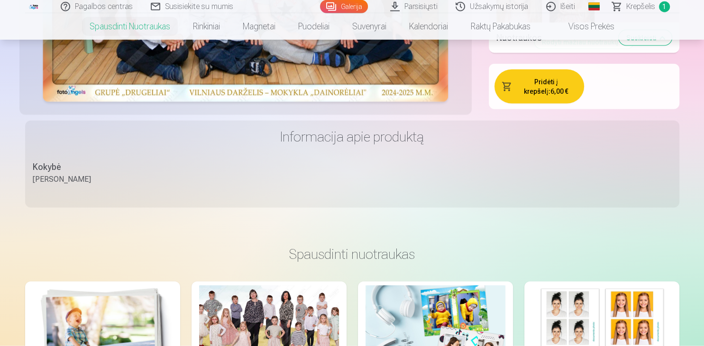
scroll to position [1851, 0]
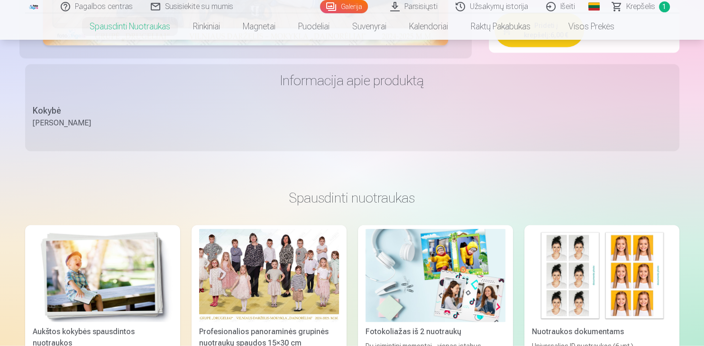
click at [293, 266] on div at bounding box center [269, 275] width 140 height 93
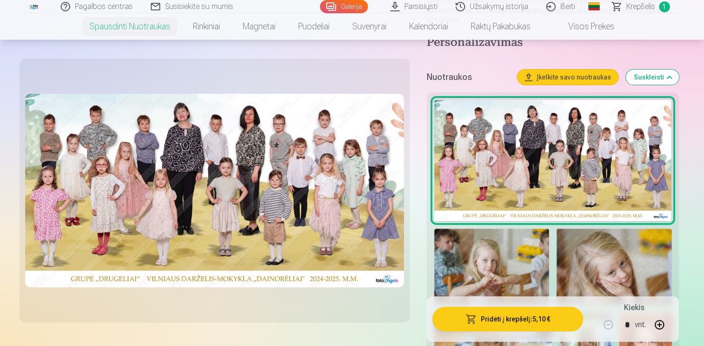
scroll to position [250, 0]
